Goal: Check status: Check status

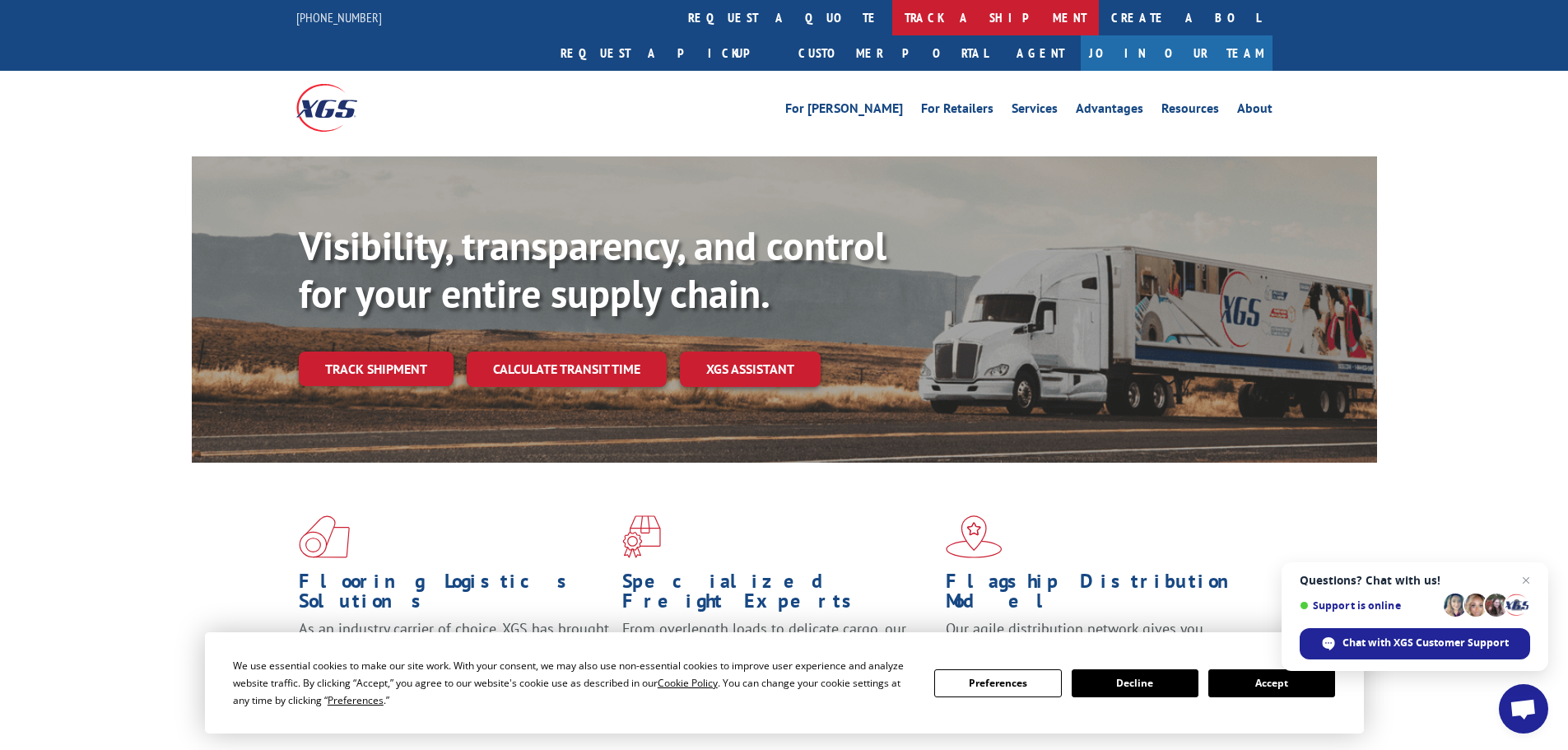
click at [892, 27] on link "track a shipment" at bounding box center [996, 17] width 207 height 36
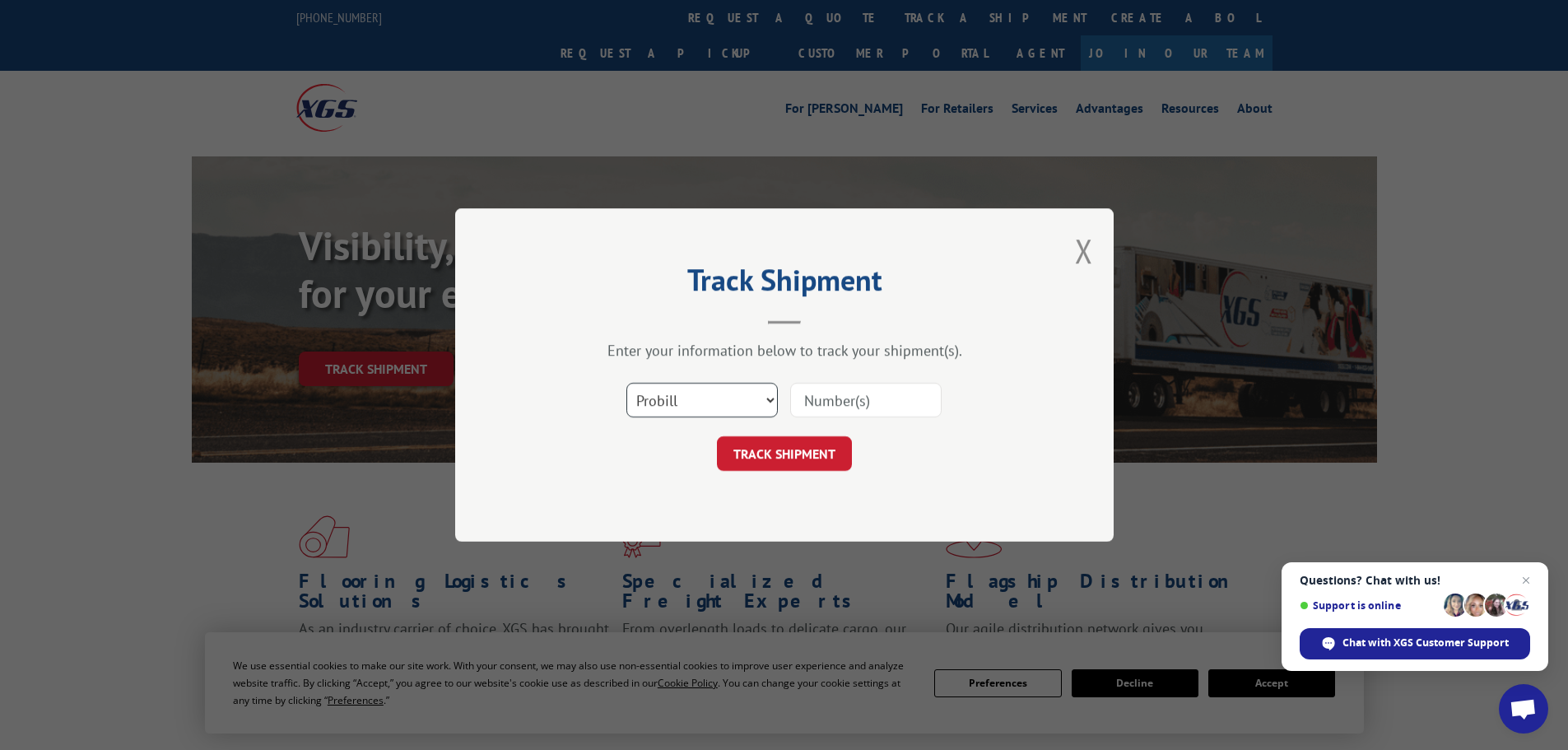
click at [750, 397] on select "Select category... Probill BOL PO" at bounding box center [702, 401] width 152 height 35
select select "bol"
click at [626, 383] on select "Select category... Probill BOL PO" at bounding box center [702, 401] width 152 height 35
click at [819, 402] on input at bounding box center [866, 401] width 152 height 35
paste input "7046229"
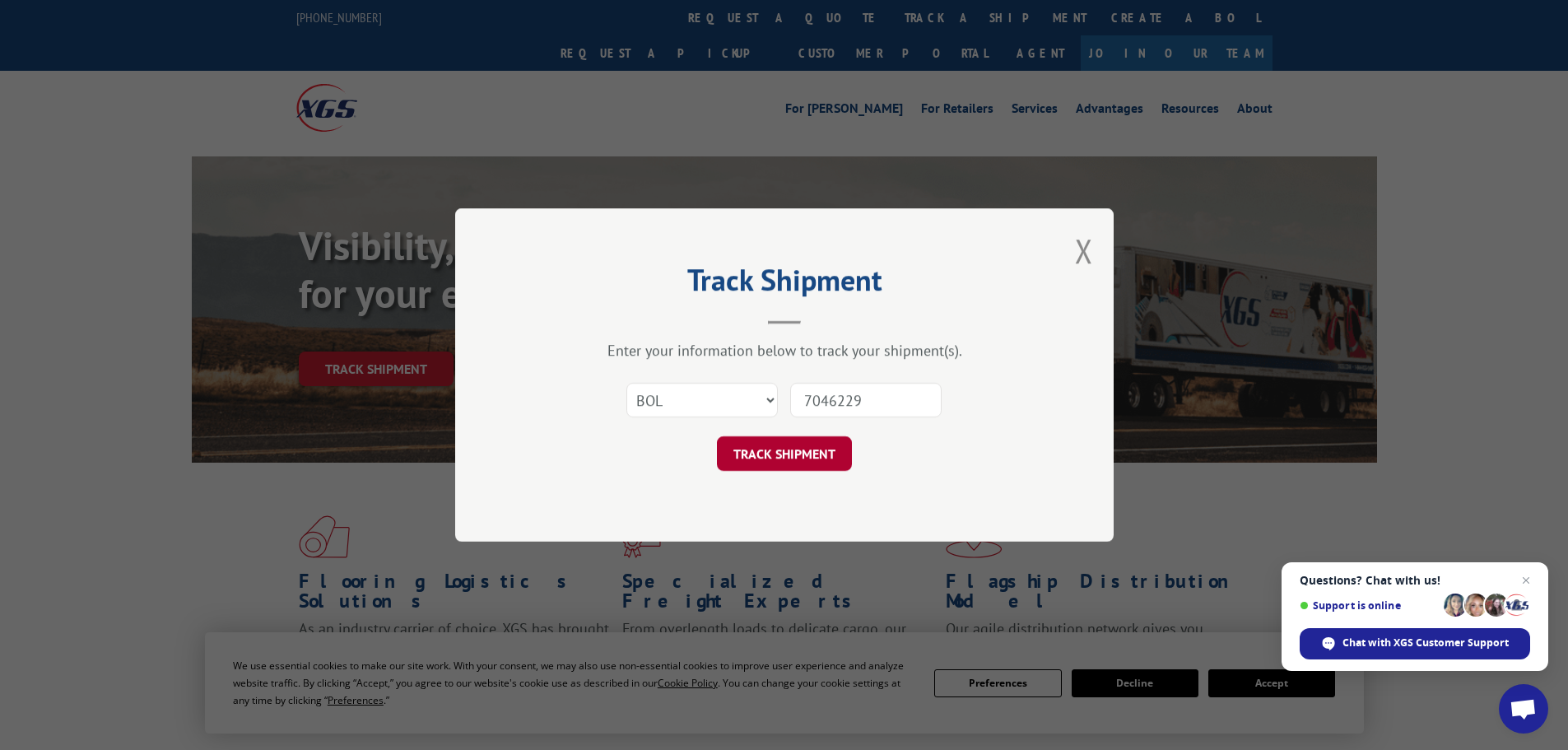
type input "7046229"
click at [752, 462] on button "TRACK SHIPMENT" at bounding box center [784, 454] width 135 height 35
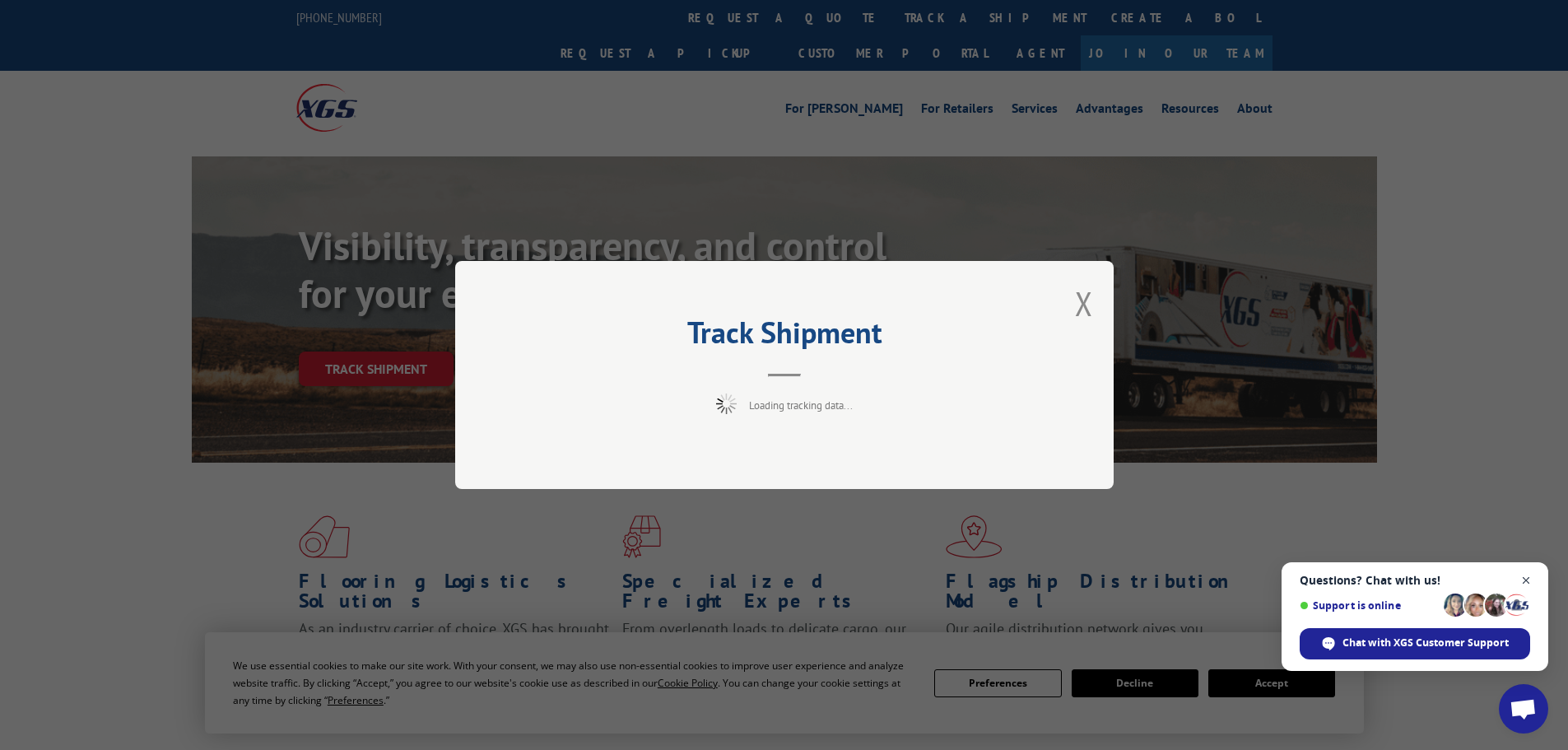
click at [1527, 576] on span "Close chat" at bounding box center [1526, 581] width 21 height 21
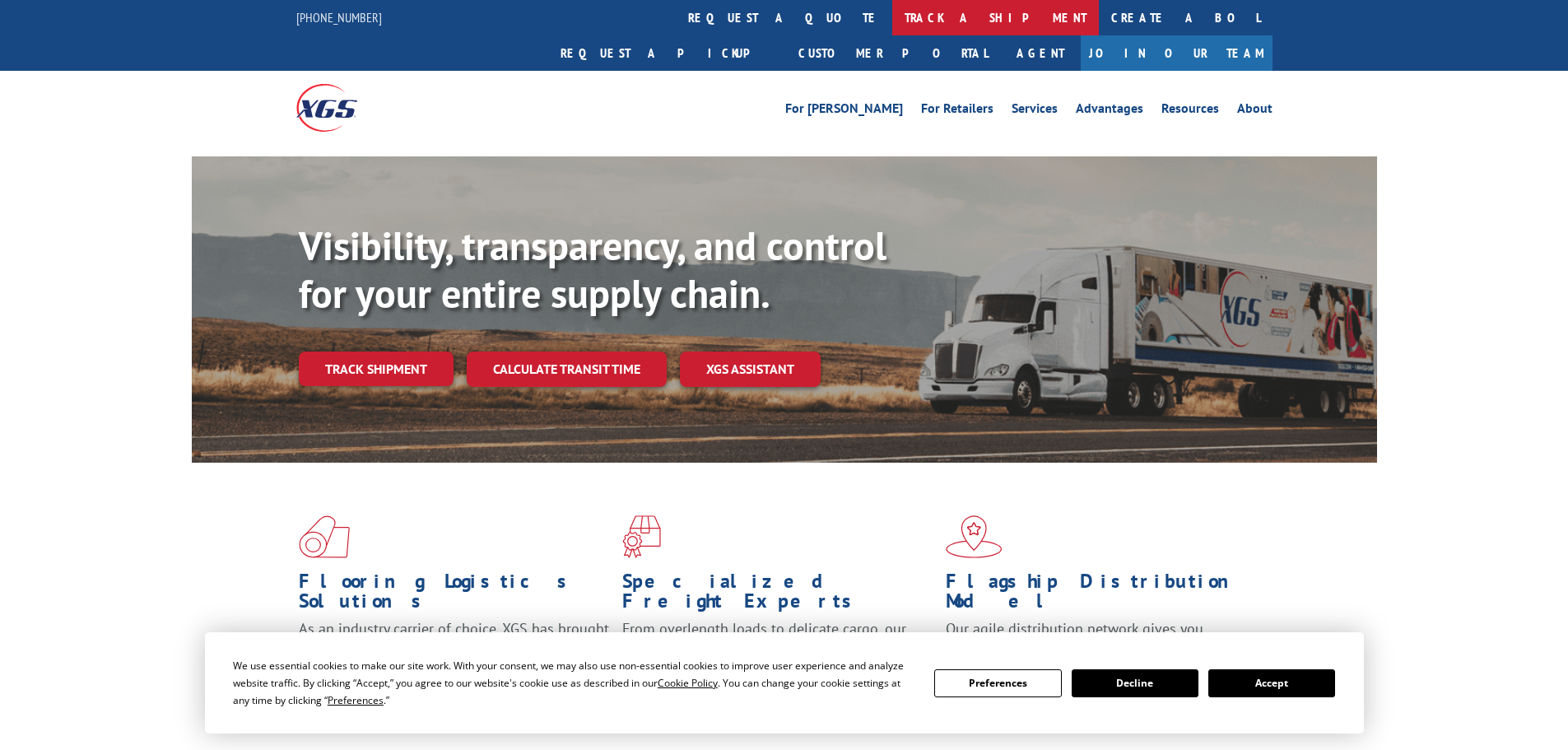
click at [892, 21] on link "track a shipment" at bounding box center [996, 17] width 207 height 36
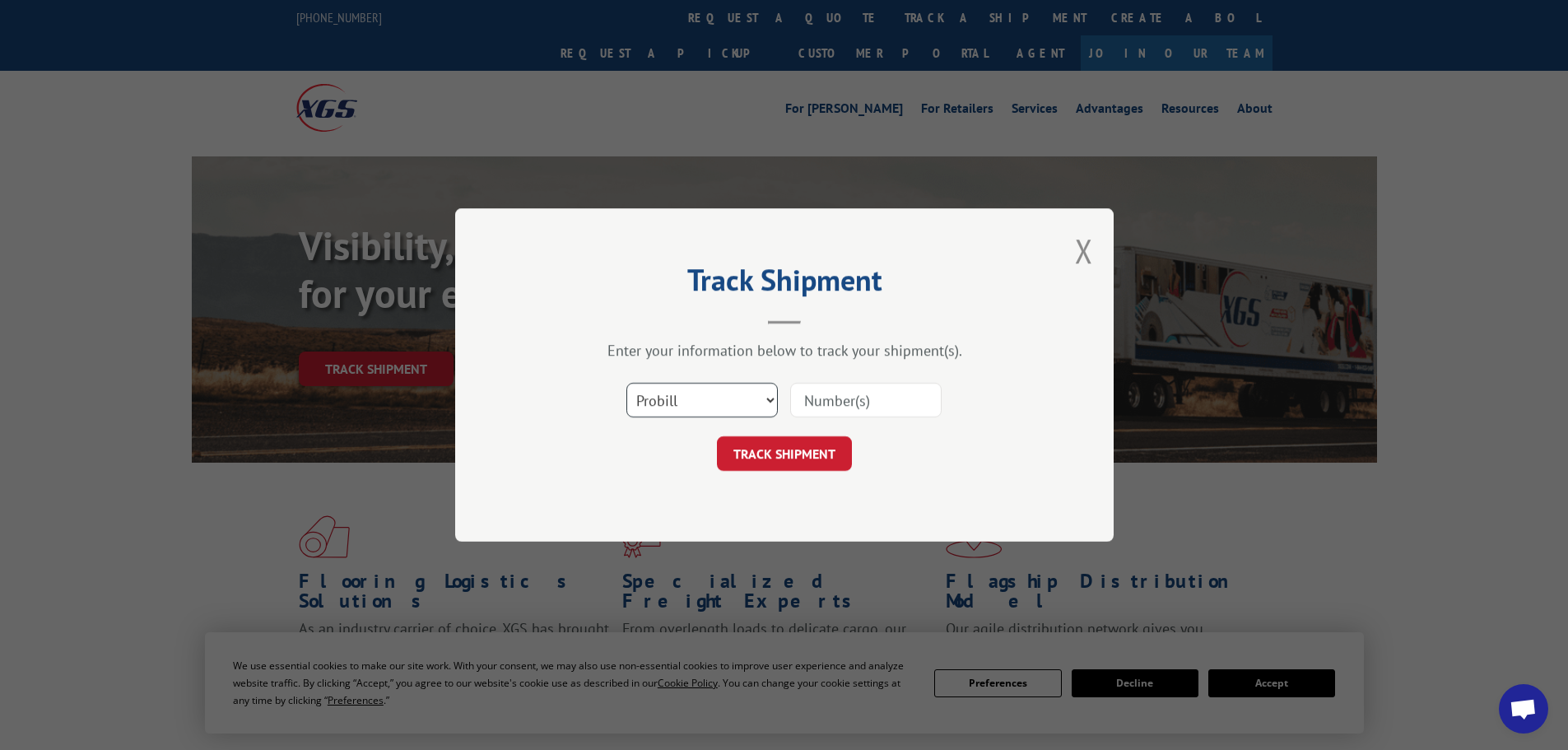
drag, startPoint x: 736, startPoint y: 400, endPoint x: 736, endPoint y: 414, distance: 14.0
click at [736, 403] on select "Select category... Probill BOL PO" at bounding box center [702, 401] width 152 height 35
select select "bol"
click at [626, 383] on select "Select category... Probill BOL PO" at bounding box center [702, 401] width 152 height 35
click at [822, 403] on input at bounding box center [866, 401] width 152 height 35
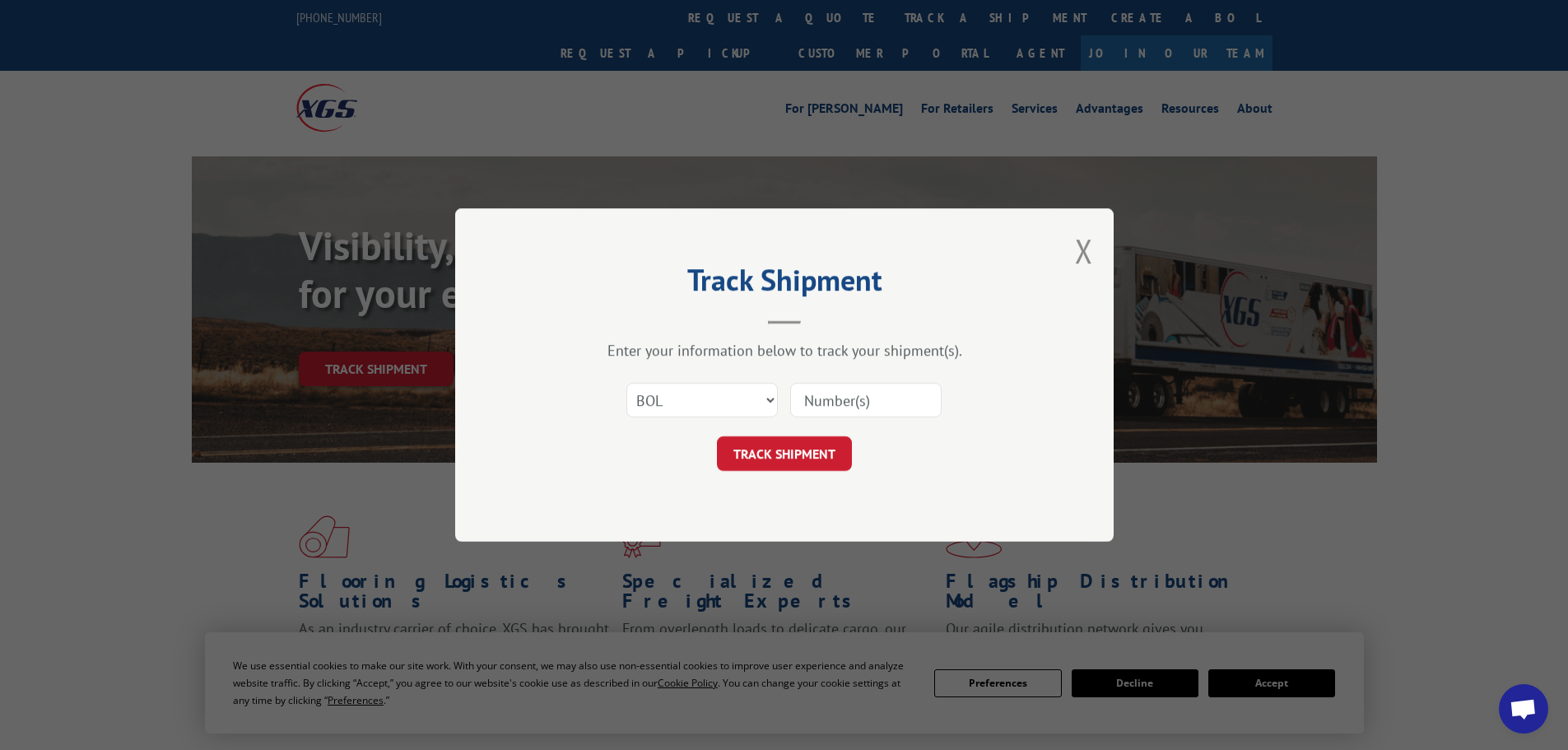
paste input "17477599"
type input "17477599"
drag, startPoint x: 726, startPoint y: 400, endPoint x: 716, endPoint y: 416, distance: 18.9
click at [726, 400] on select "Select category... Probill BOL PO" at bounding box center [702, 401] width 152 height 35
select select "probill"
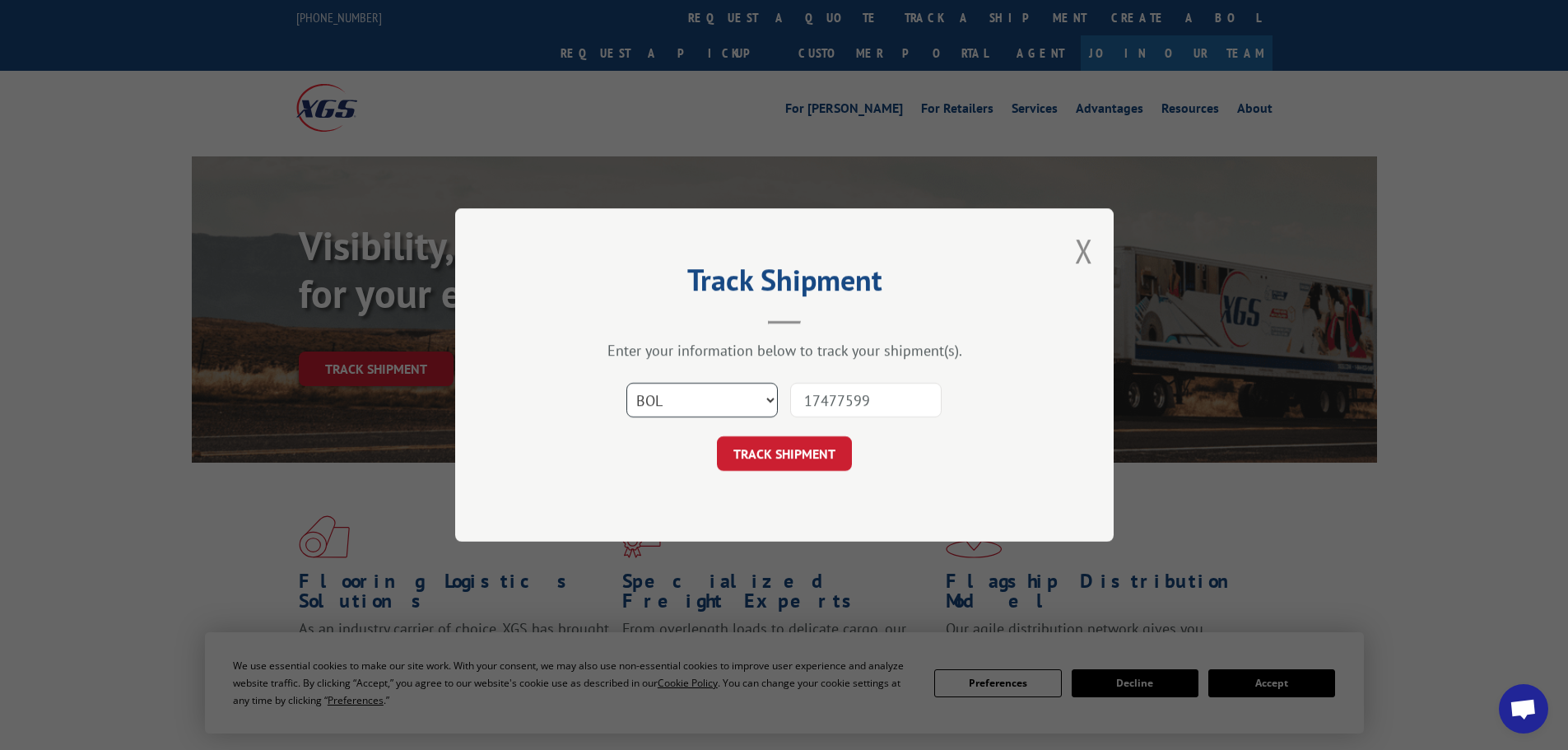
click at [626, 383] on select "Select category... Probill BOL PO" at bounding box center [702, 401] width 152 height 35
click at [801, 457] on button "TRACK SHIPMENT" at bounding box center [784, 454] width 135 height 35
